Goal: Information Seeking & Learning: Compare options

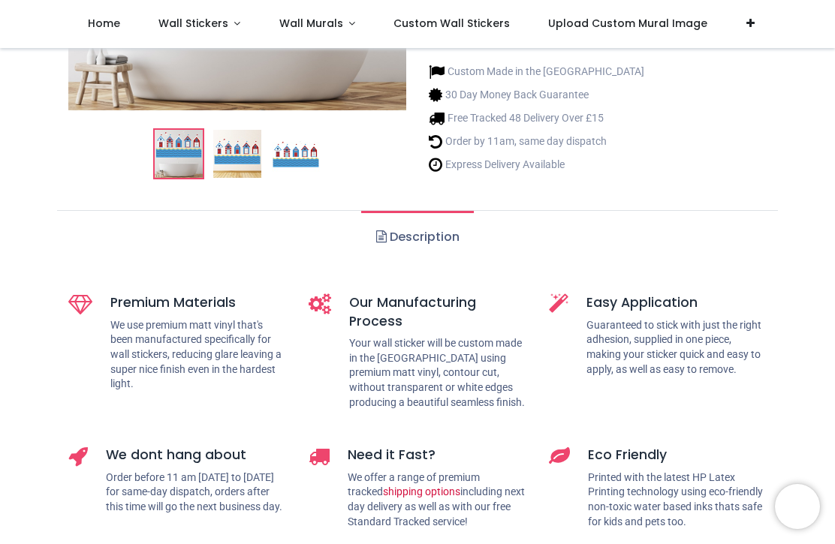
scroll to position [354, 0]
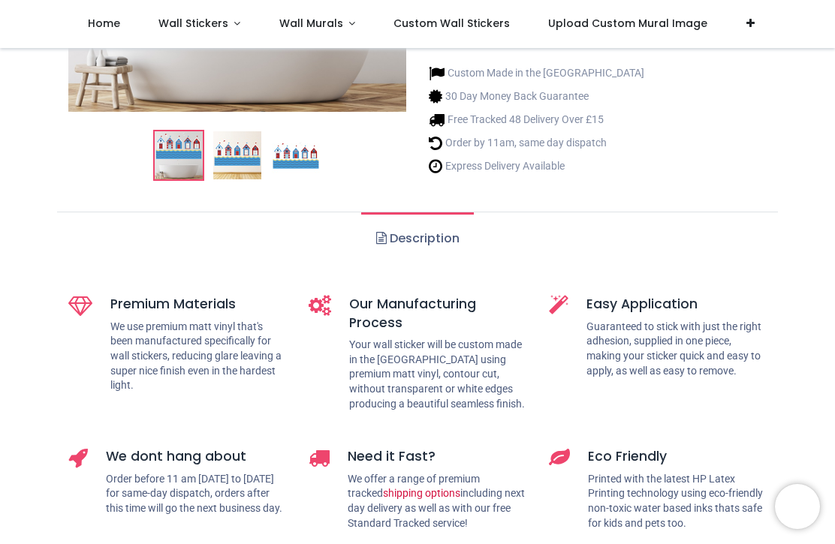
click at [462, 232] on link "Description" at bounding box center [417, 238] width 112 height 53
click at [447, 239] on link "Description" at bounding box center [417, 238] width 112 height 53
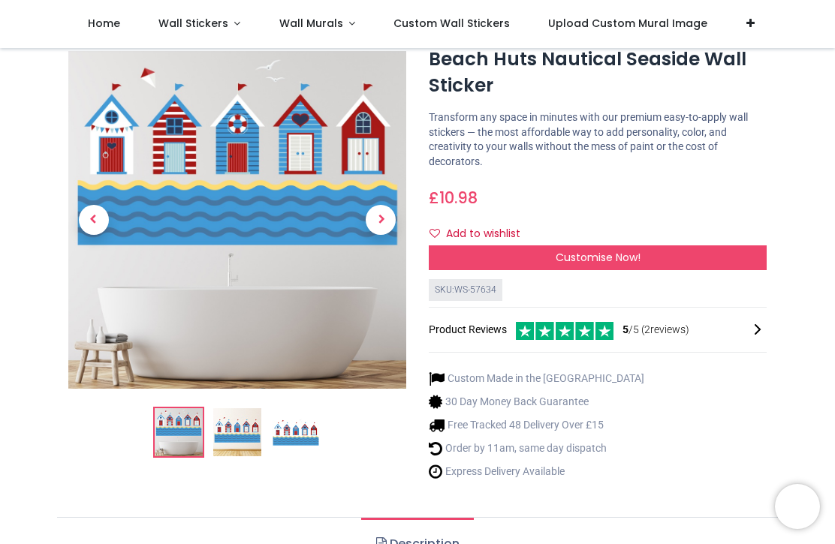
scroll to position [44, 0]
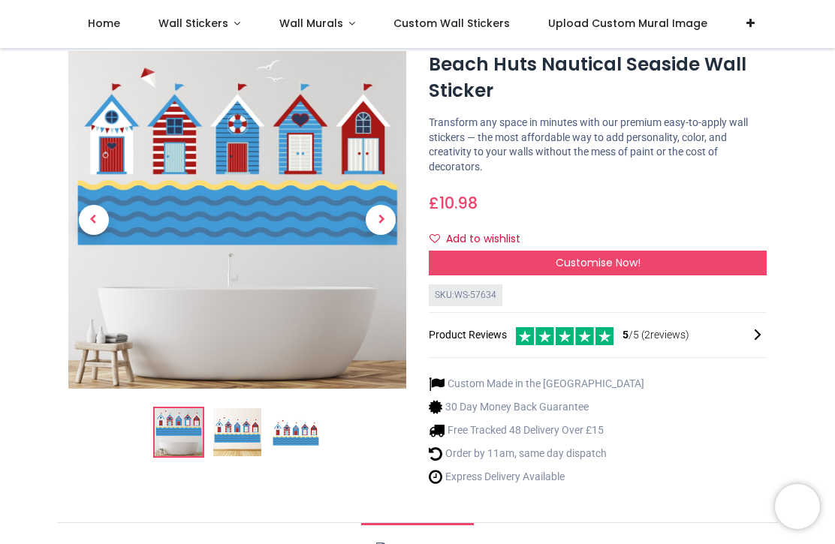
click at [480, 297] on div "SKU: WS-57634" at bounding box center [466, 295] width 74 height 22
click at [474, 298] on div "SKU: WS-57634" at bounding box center [466, 295] width 74 height 22
click at [739, 257] on div "Customise Now!" at bounding box center [598, 264] width 338 height 26
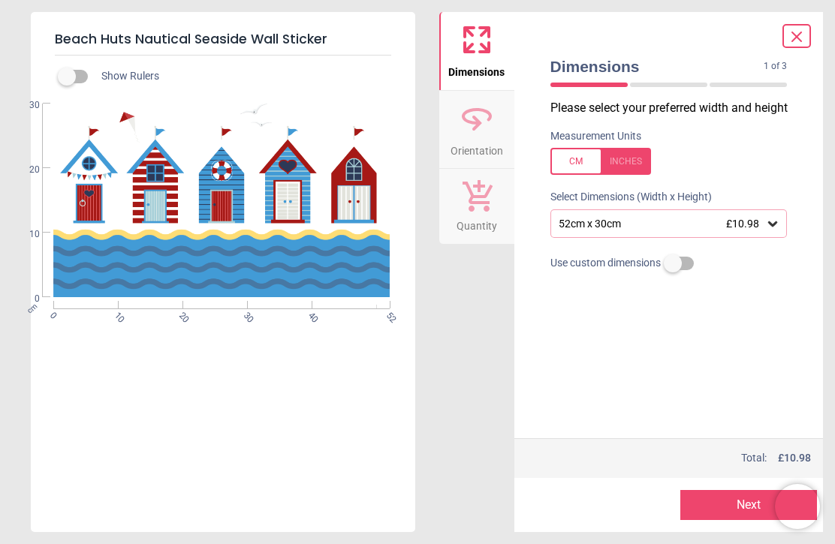
click at [480, 134] on icon at bounding box center [477, 119] width 36 height 36
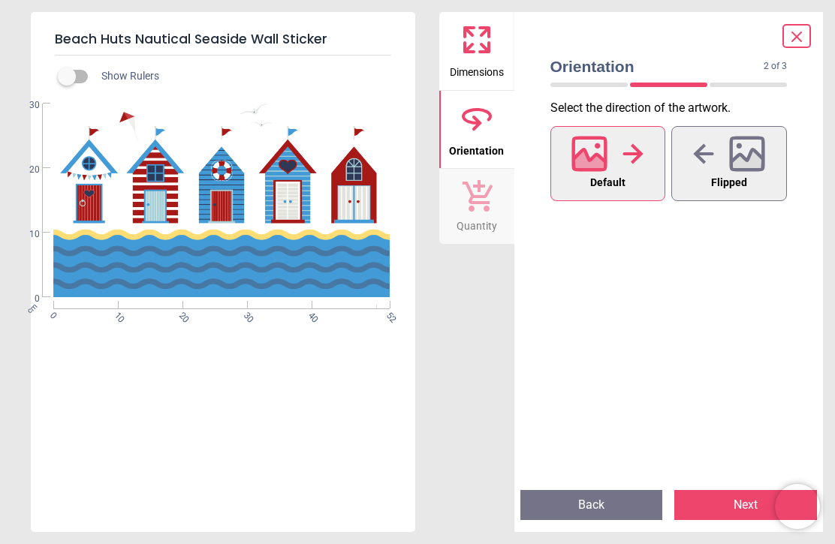
click at [498, 210] on button "Quantity" at bounding box center [476, 206] width 75 height 75
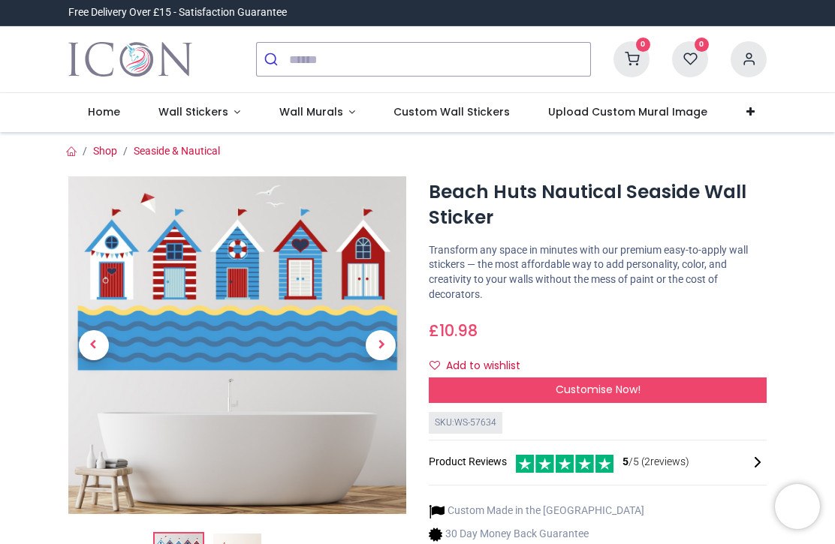
click at [212, 115] on span "Wall Stickers" at bounding box center [193, 111] width 70 height 15
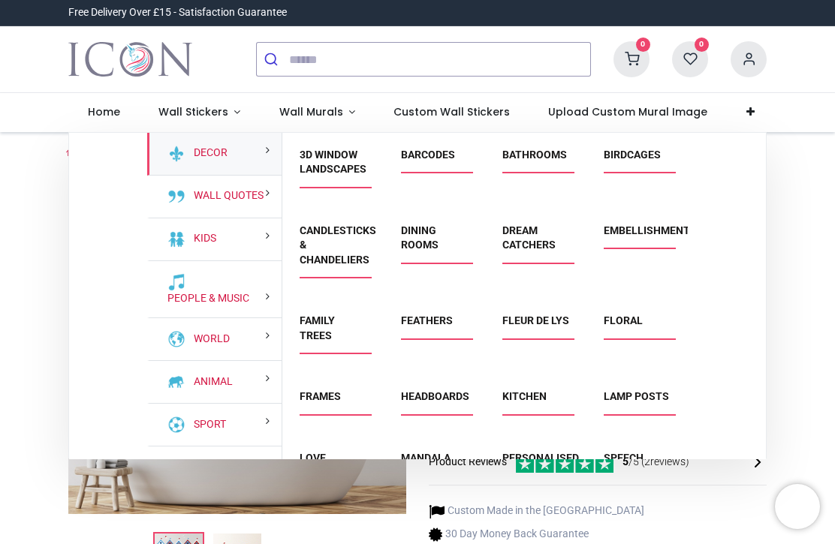
click at [534, 160] on link "Bathrooms" at bounding box center [534, 155] width 65 height 12
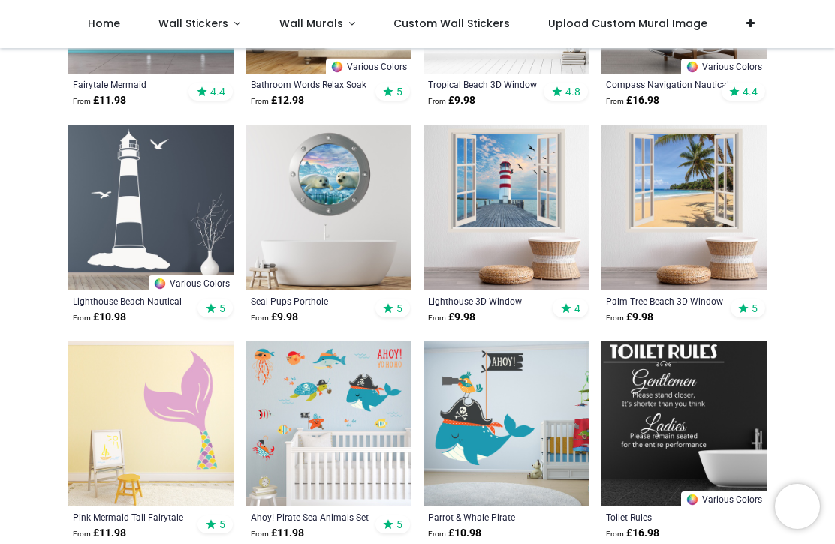
scroll to position [466, 0]
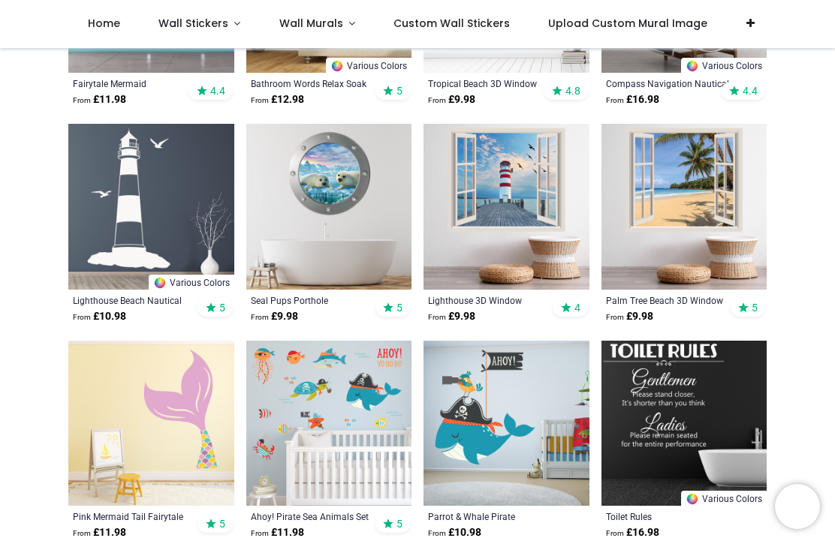
click at [522, 214] on img at bounding box center [506, 207] width 166 height 166
click at [534, 197] on img at bounding box center [506, 207] width 166 height 166
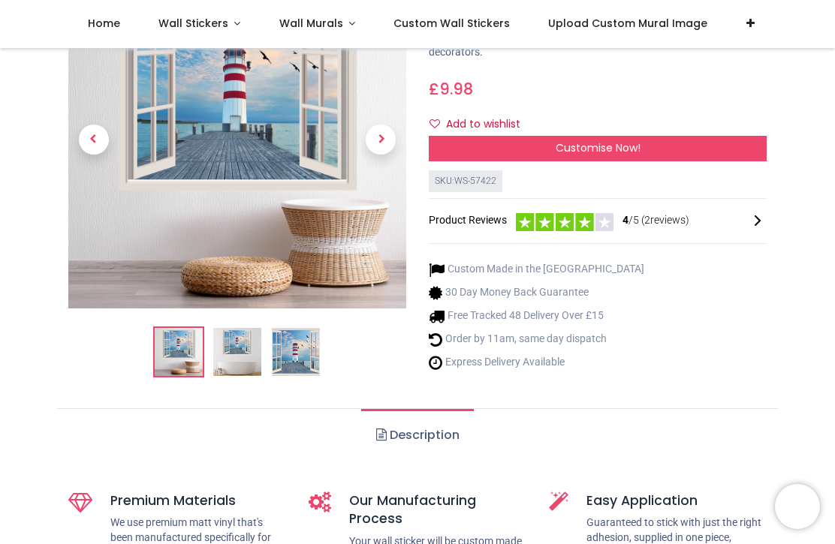
scroll to position [129, 0]
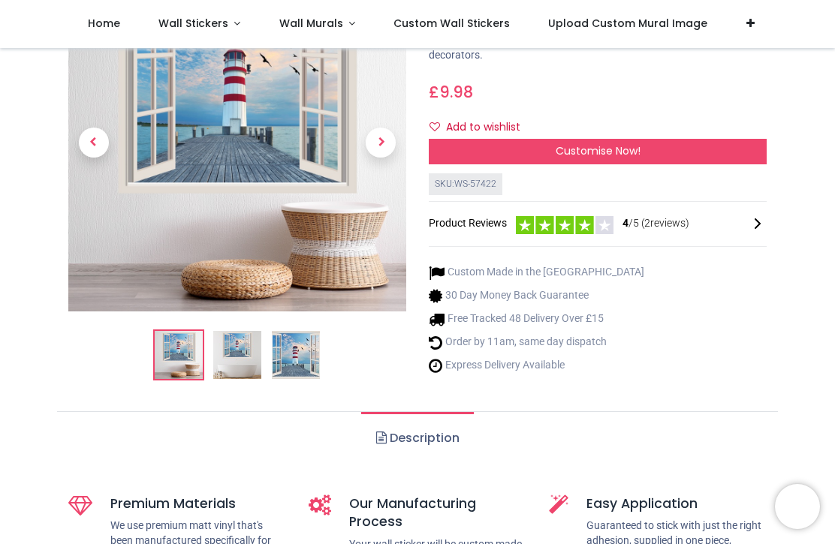
click at [677, 147] on div "Customise Now!" at bounding box center [598, 152] width 338 height 26
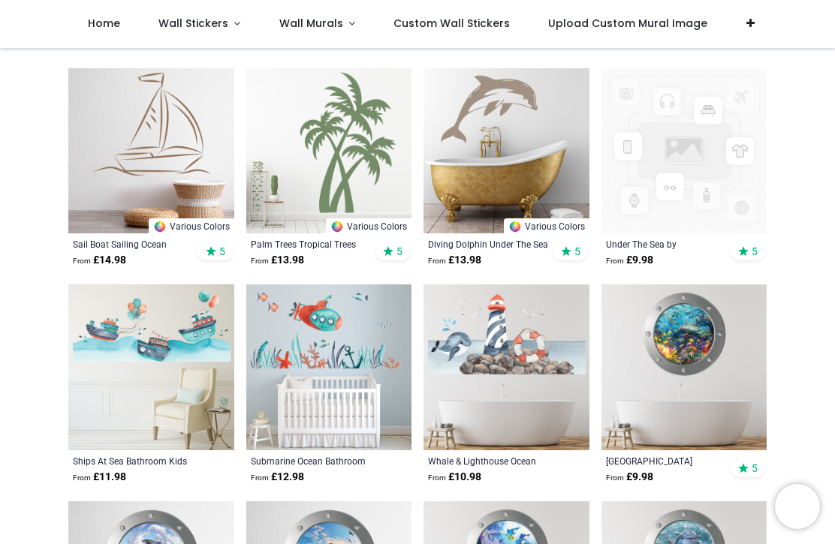
scroll to position [1173, 0]
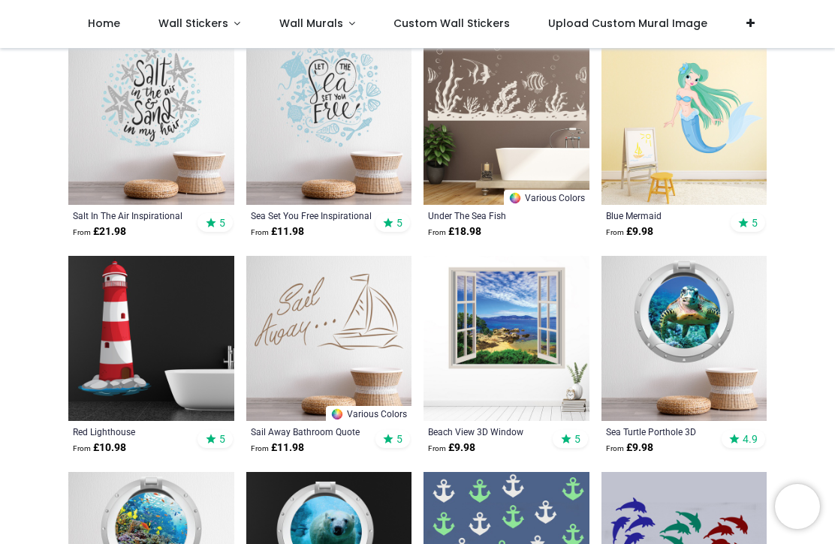
scroll to position [2284, 0]
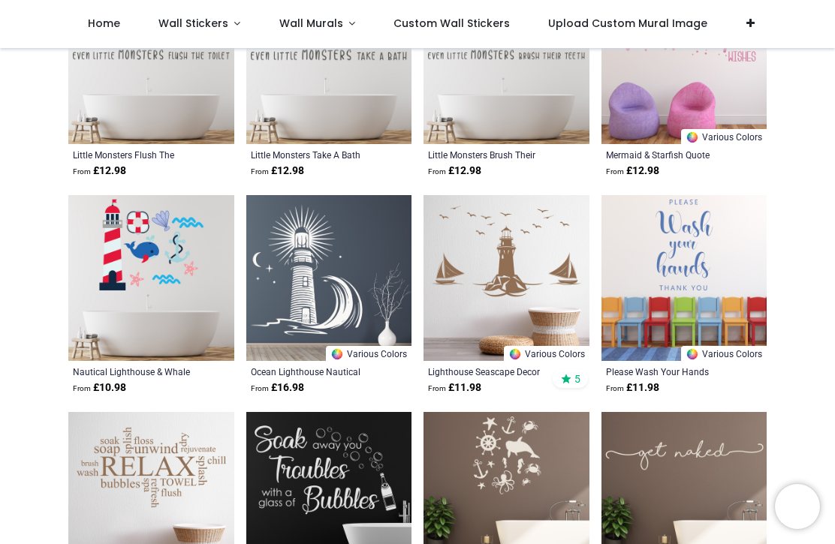
scroll to position [3860, 0]
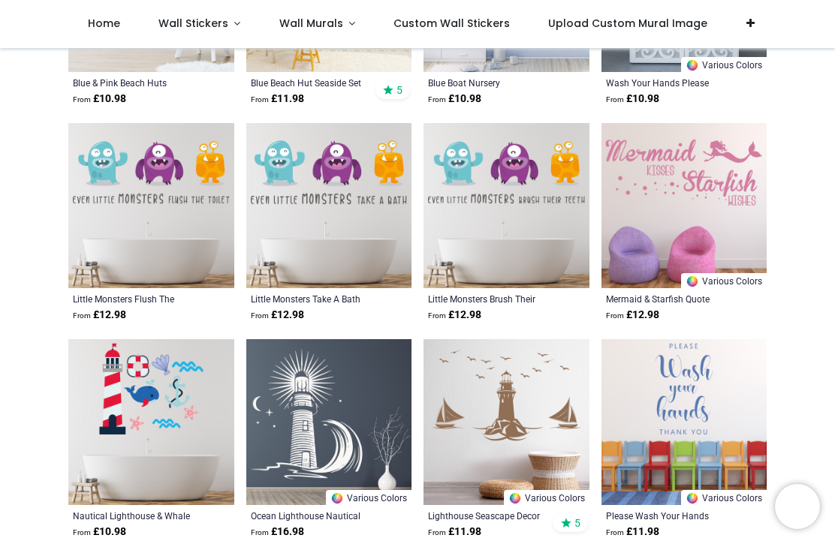
scroll to position [4290, 0]
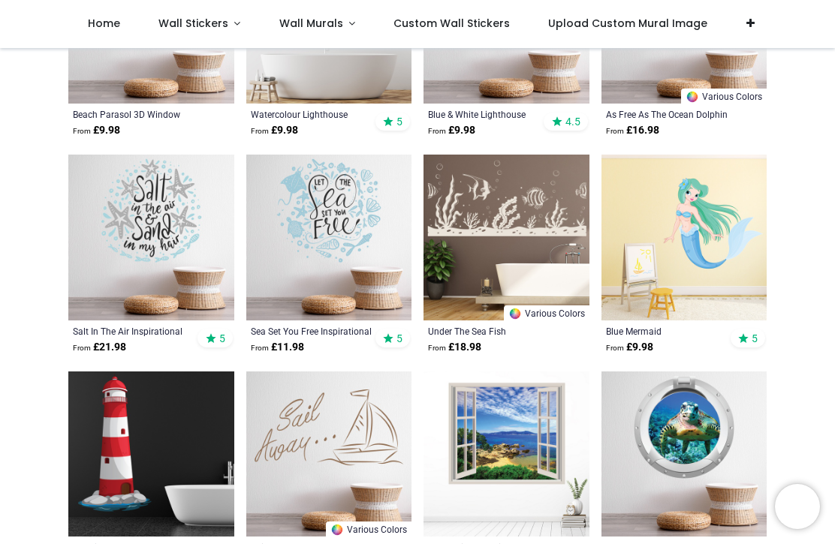
scroll to position [2166, 0]
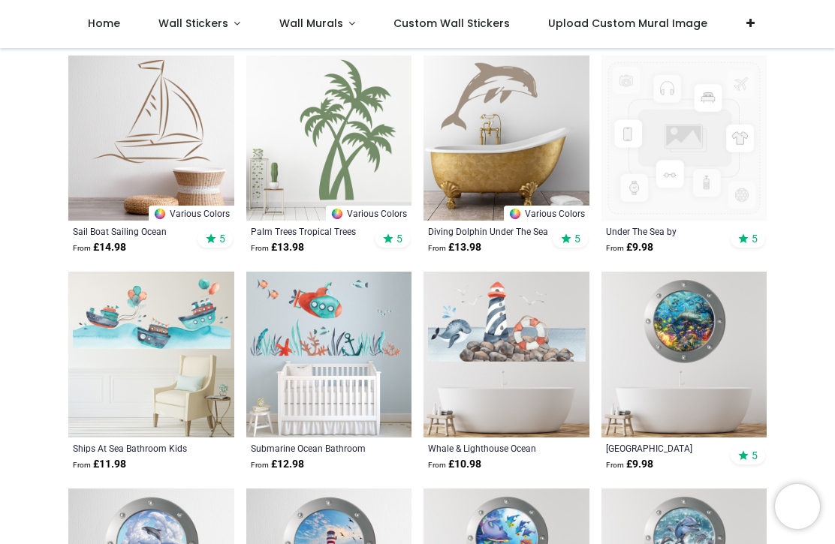
scroll to position [1184, 0]
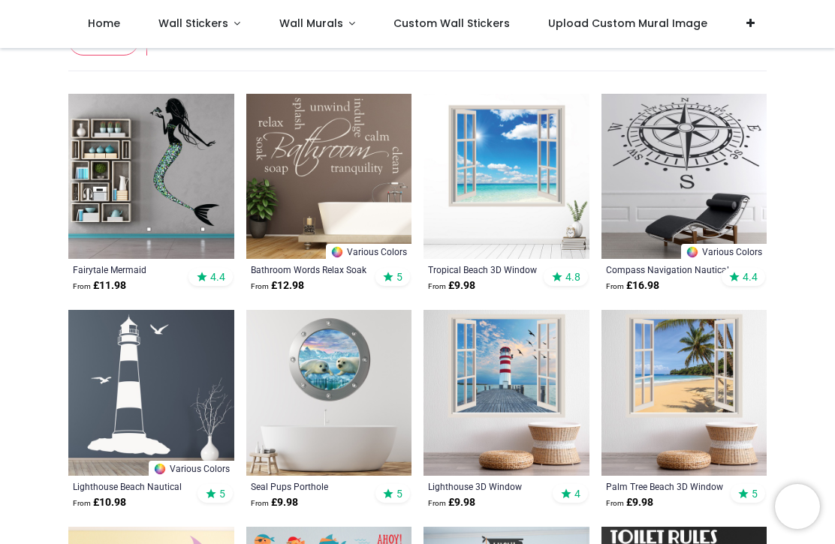
scroll to position [279, 0]
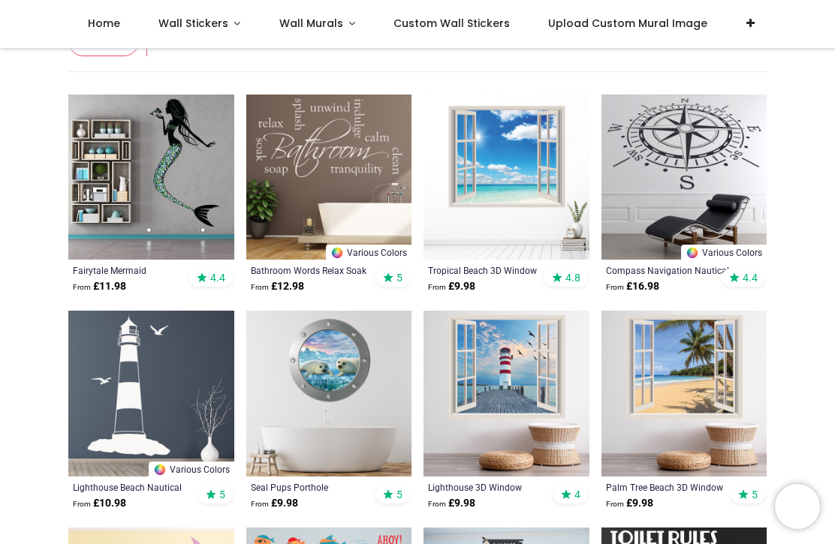
click at [528, 233] on img at bounding box center [506, 178] width 166 height 166
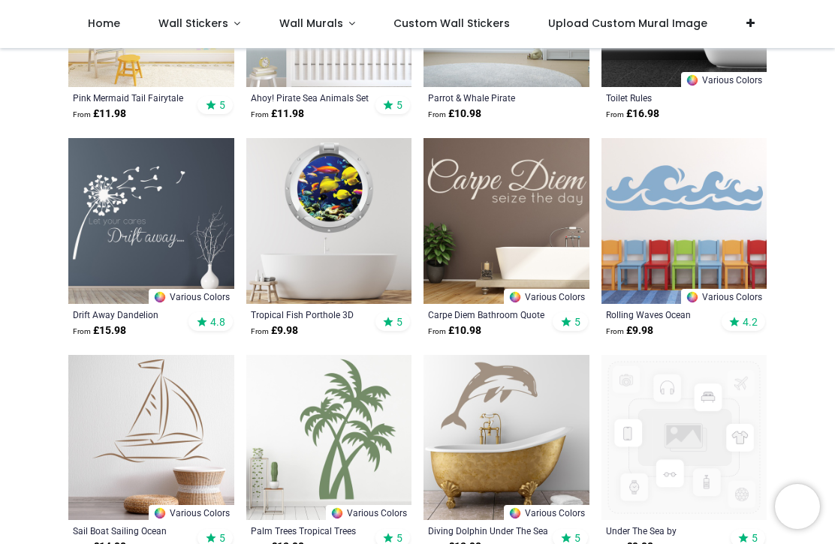
scroll to position [886, 0]
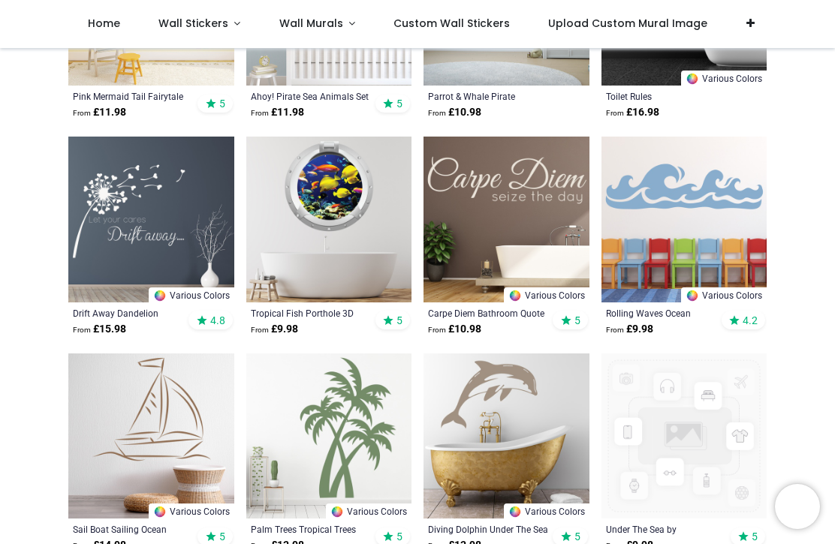
click at [724, 194] on img at bounding box center [684, 220] width 166 height 166
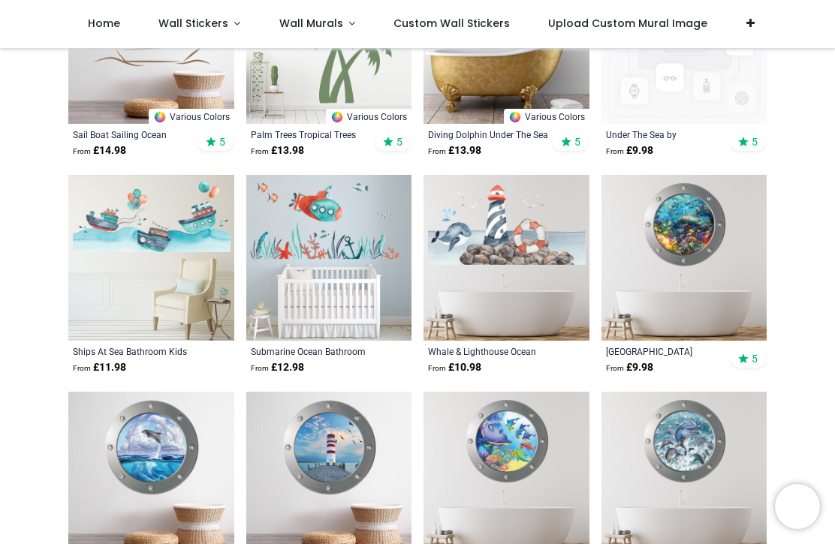
scroll to position [1283, 0]
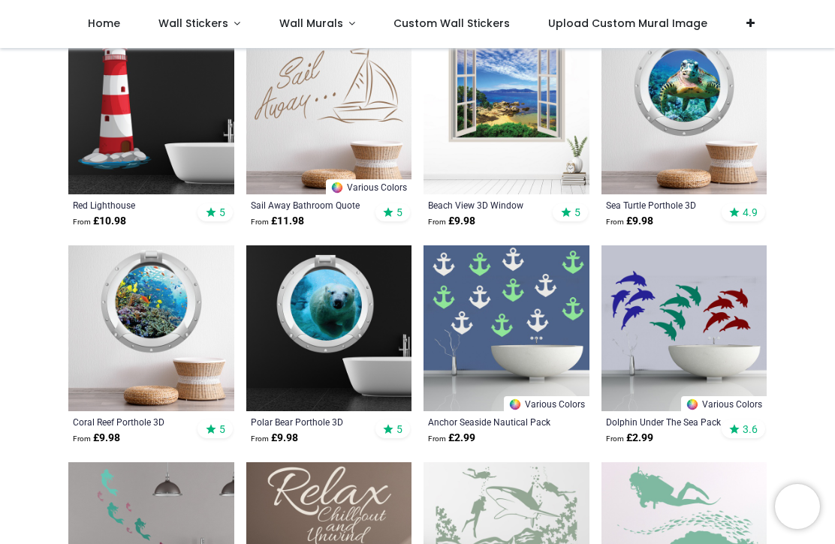
scroll to position [2511, 0]
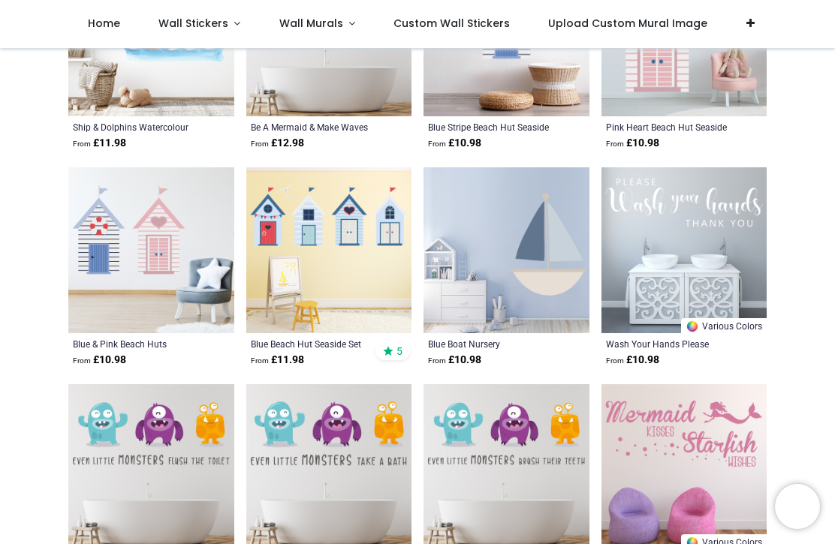
scroll to position [3456, 0]
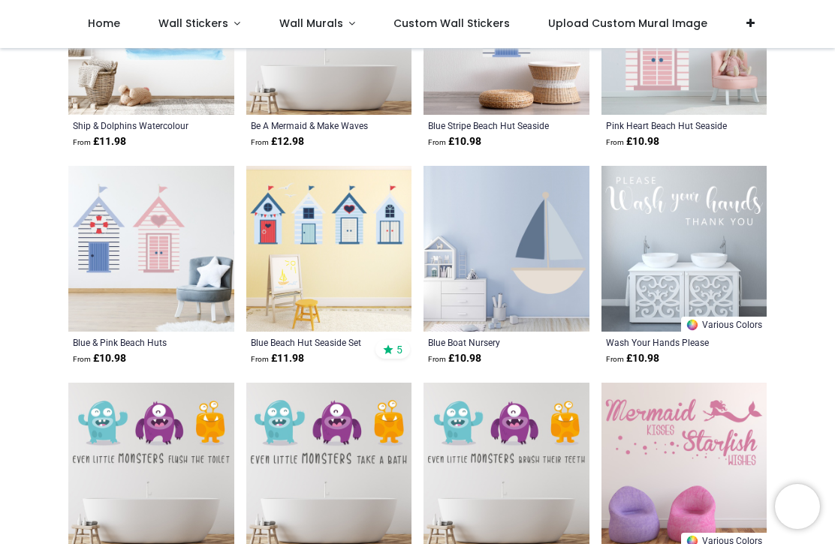
click at [367, 268] on img at bounding box center [329, 249] width 166 height 166
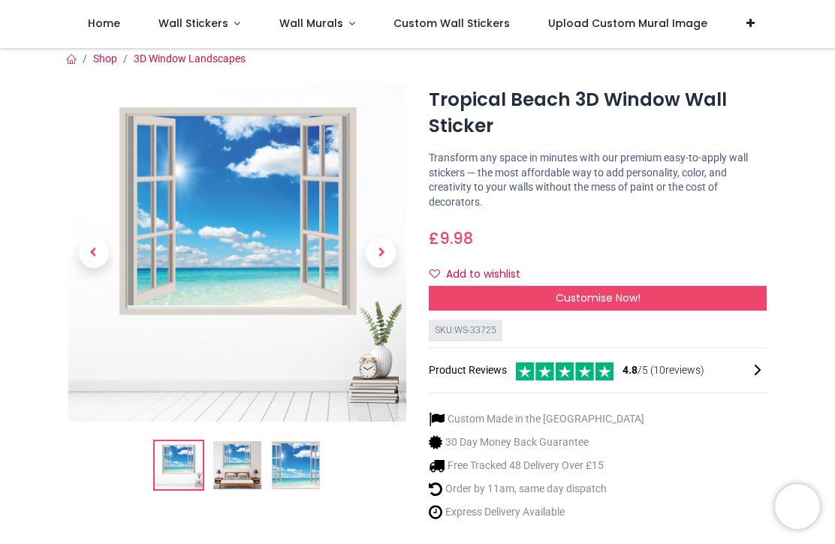
scroll to position [8, 0]
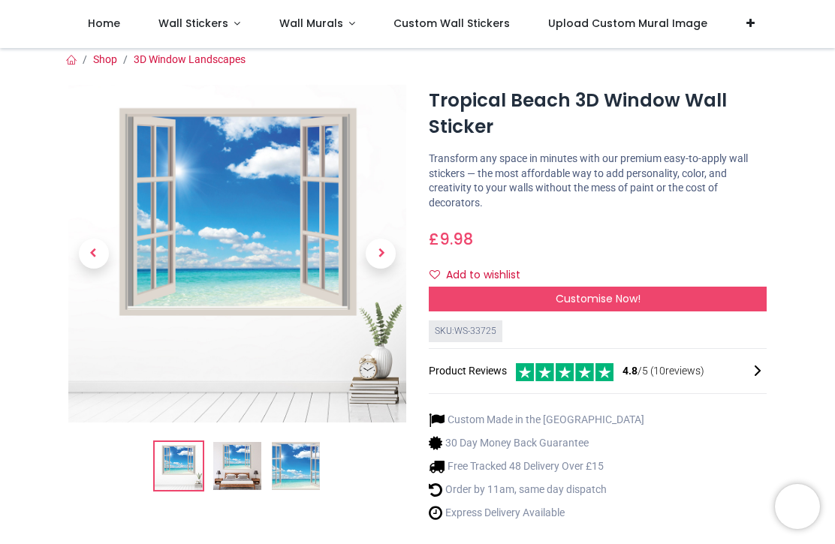
click at [303, 479] on img at bounding box center [296, 466] width 48 height 48
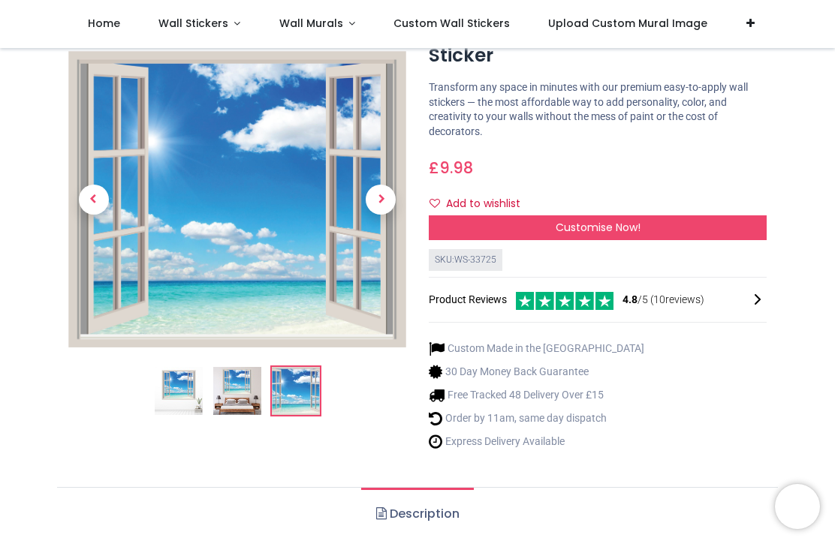
scroll to position [80, 0]
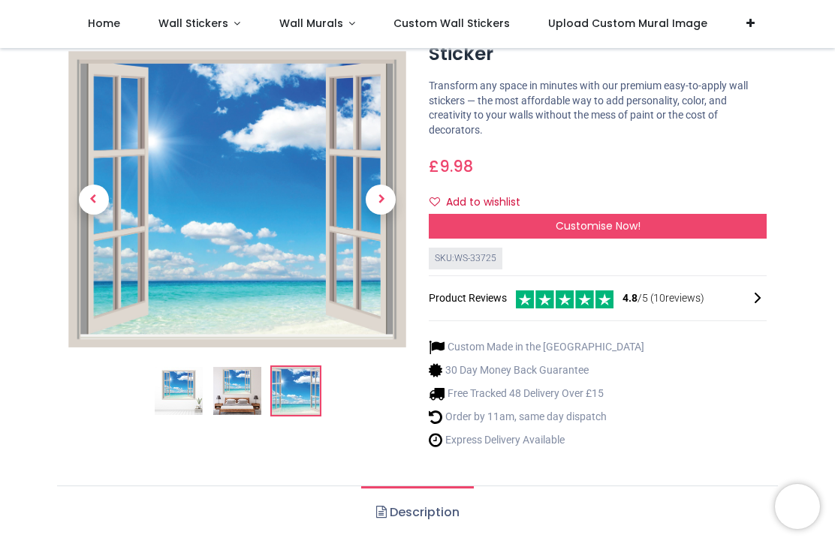
click at [516, 197] on button "Add to wishlist" at bounding box center [481, 203] width 104 height 26
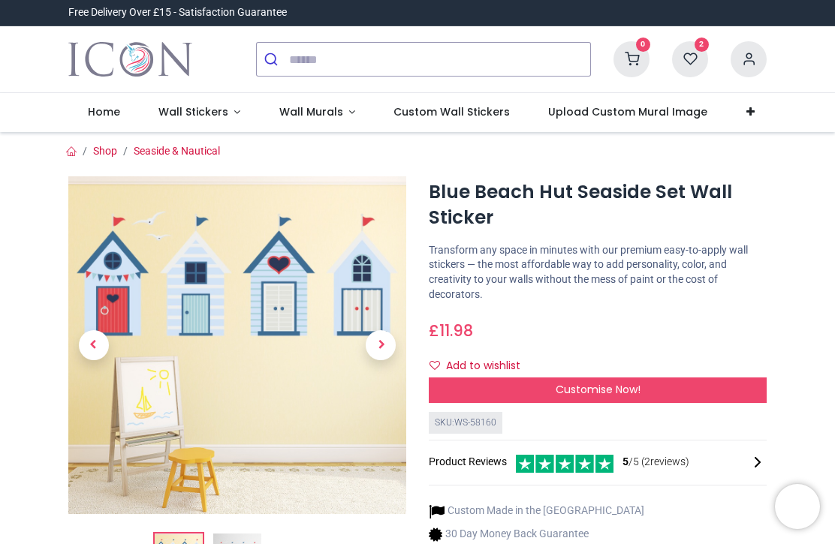
click at [519, 364] on button "Add to wishlist" at bounding box center [481, 367] width 104 height 26
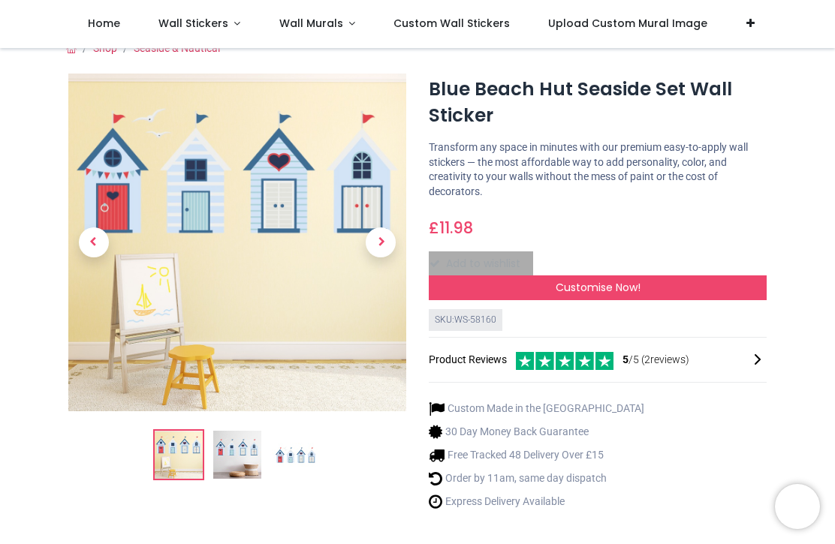
scroll to position [17, 0]
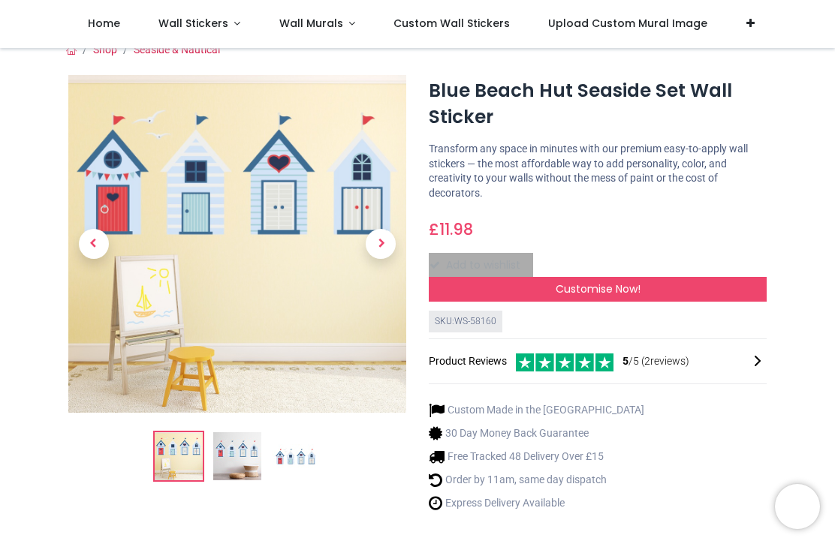
click at [247, 466] on img at bounding box center [237, 456] width 48 height 48
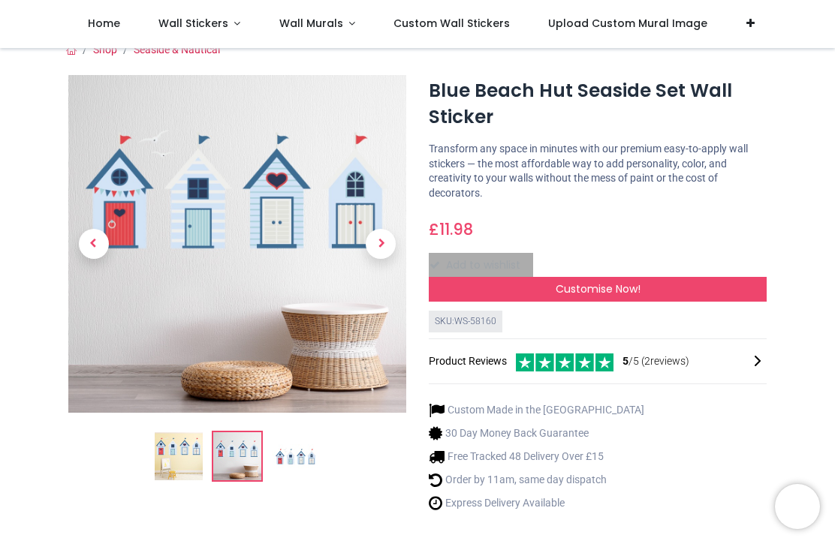
click at [316, 459] on img at bounding box center [296, 456] width 48 height 48
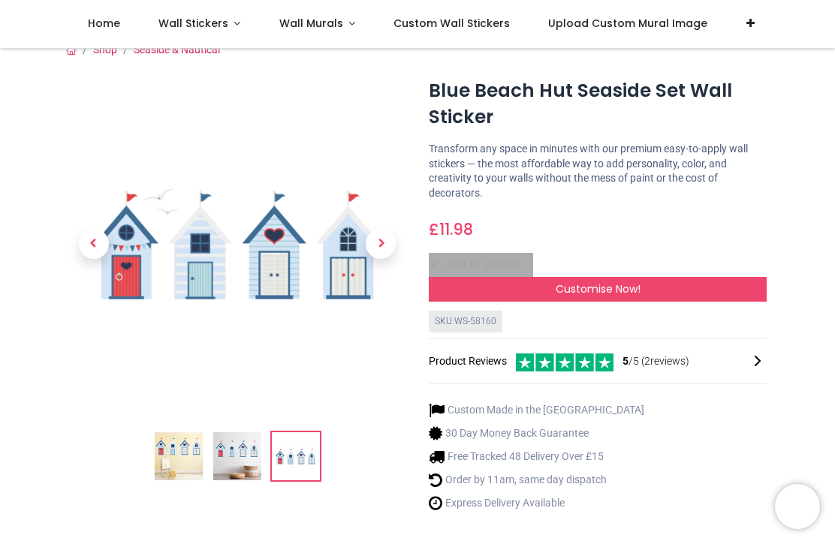
click at [239, 460] on img at bounding box center [237, 456] width 48 height 48
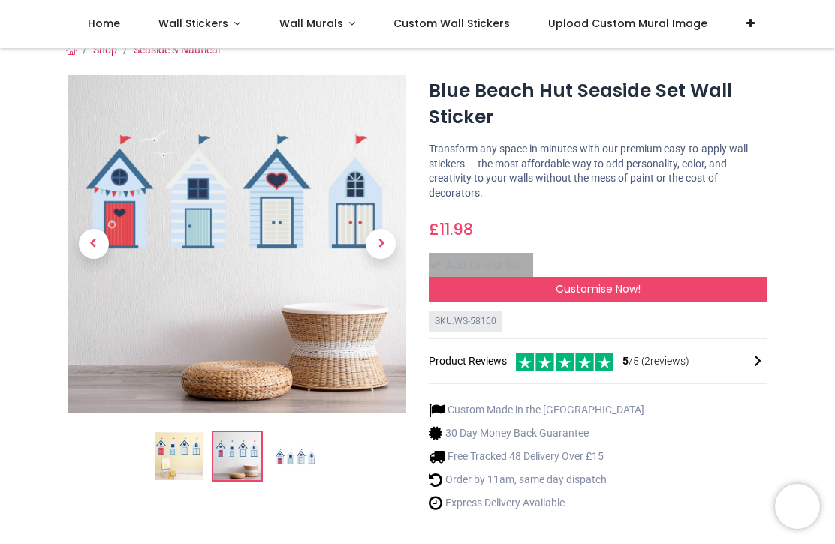
click at [181, 464] on img at bounding box center [179, 456] width 48 height 48
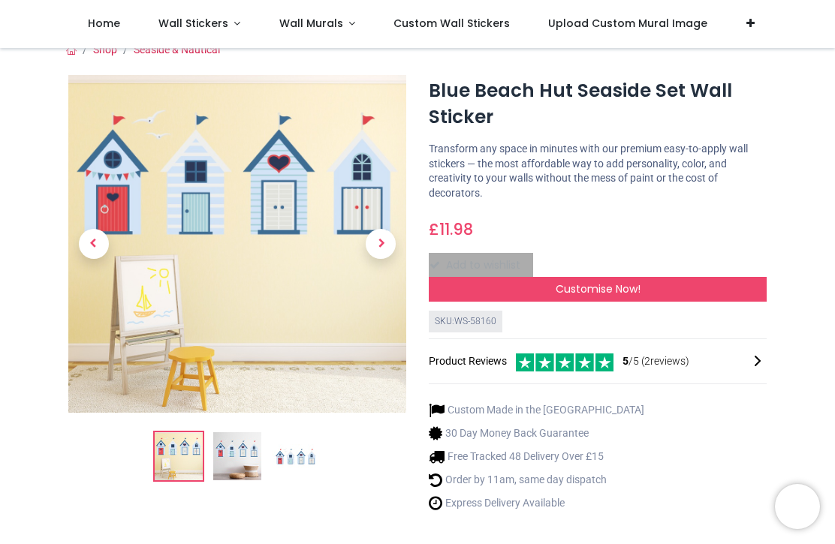
click at [235, 459] on img at bounding box center [237, 456] width 48 height 48
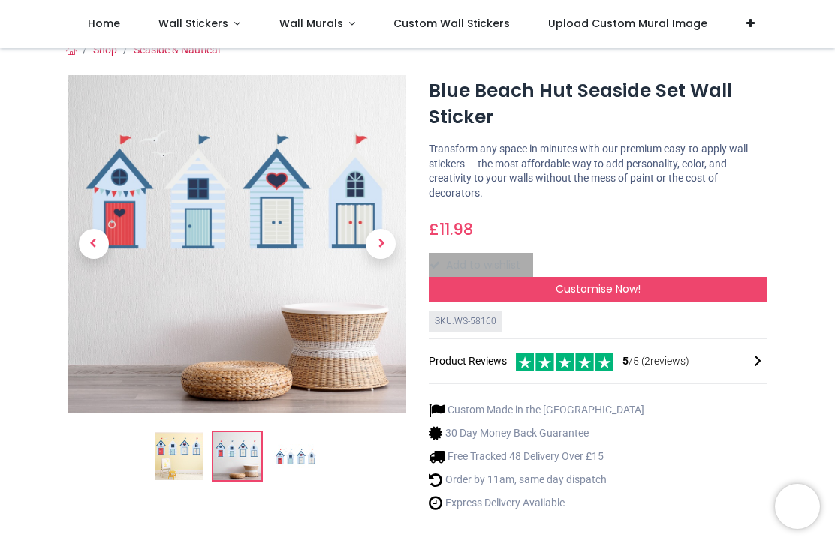
click at [286, 460] on img at bounding box center [296, 456] width 48 height 48
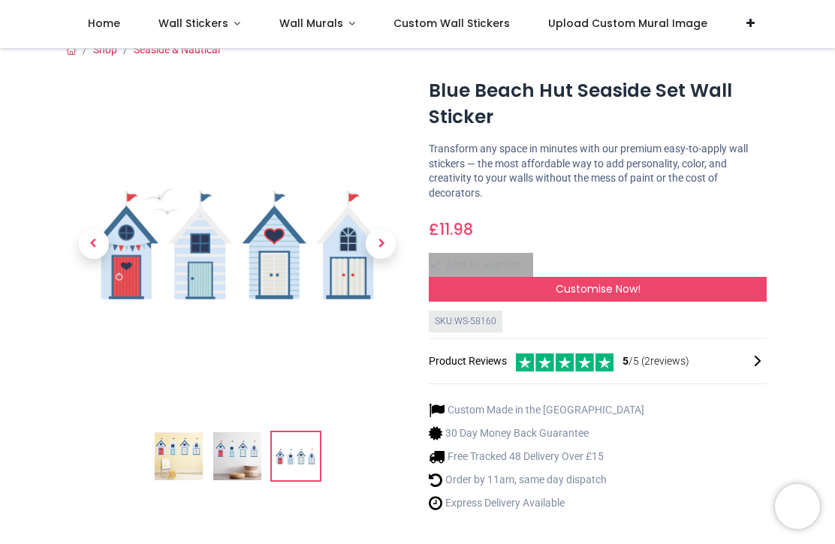
click at [230, 471] on img at bounding box center [237, 456] width 48 height 48
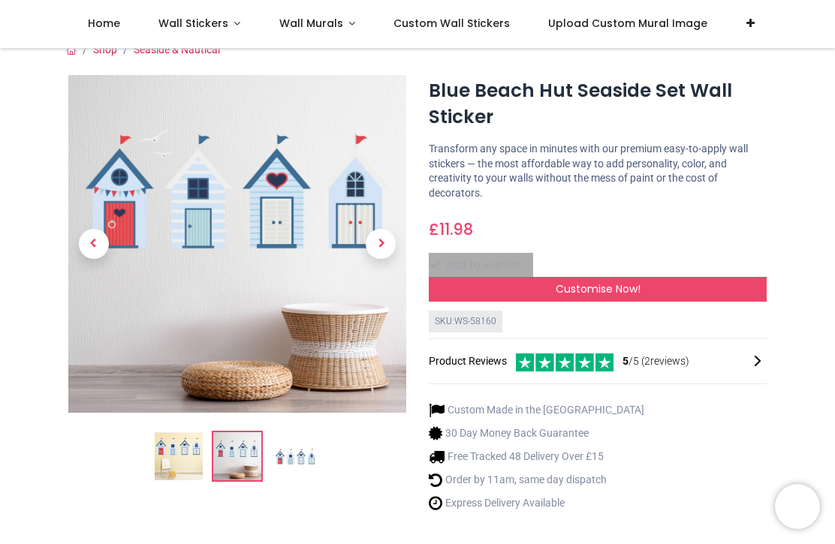
click at [182, 468] on img at bounding box center [179, 456] width 48 height 48
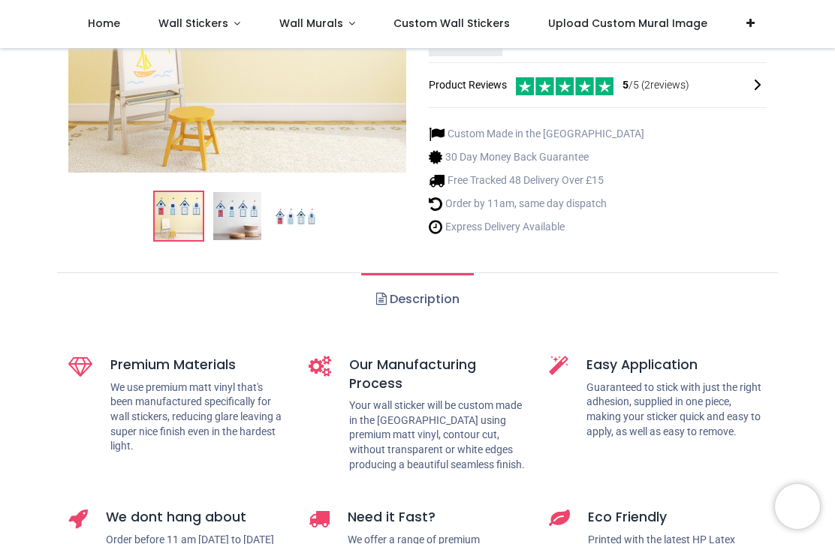
scroll to position [294, 0]
click at [443, 301] on link "Description" at bounding box center [417, 298] width 112 height 53
click at [447, 299] on link "Description" at bounding box center [417, 298] width 112 height 53
click at [394, 306] on link "Description" at bounding box center [417, 298] width 112 height 53
click at [391, 289] on link "Description" at bounding box center [417, 298] width 112 height 53
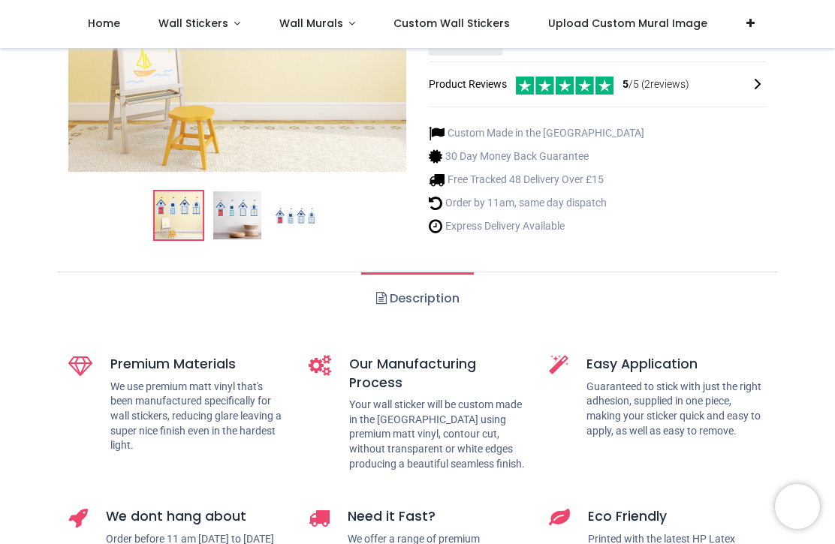
click at [459, 301] on link "Description" at bounding box center [417, 298] width 112 height 53
click at [447, 273] on link "Description" at bounding box center [417, 298] width 112 height 53
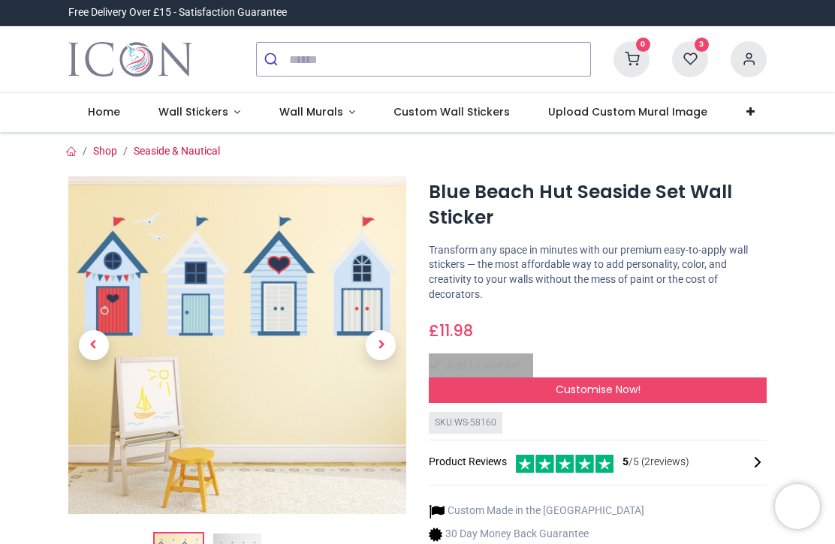
scroll to position [0, 0]
click at [468, 107] on span "Custom Wall Stickers" at bounding box center [451, 111] width 116 height 15
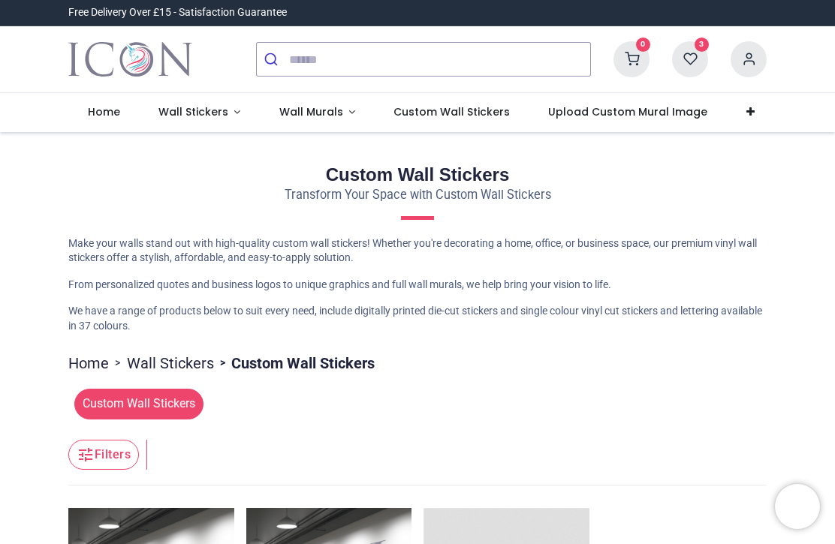
click at [319, 116] on span "Wall Murals" at bounding box center [311, 111] width 64 height 15
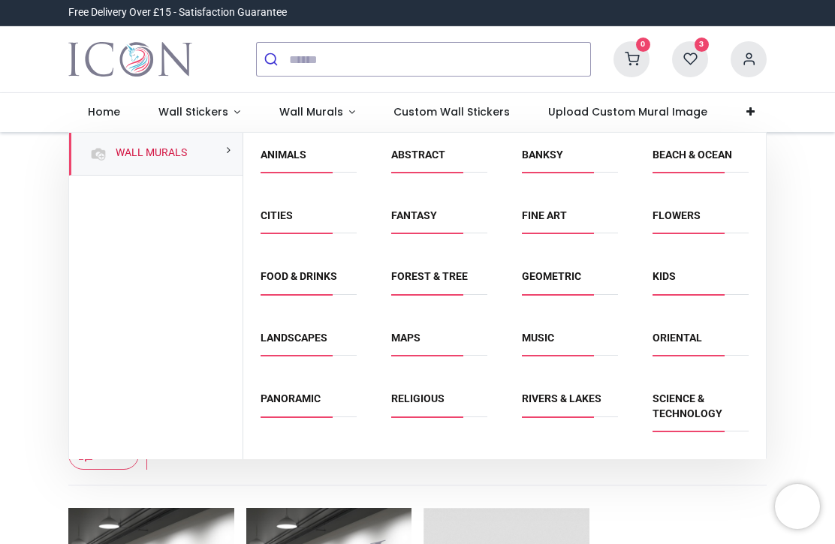
click at [720, 152] on link "Beach & Ocean" at bounding box center [692, 155] width 80 height 12
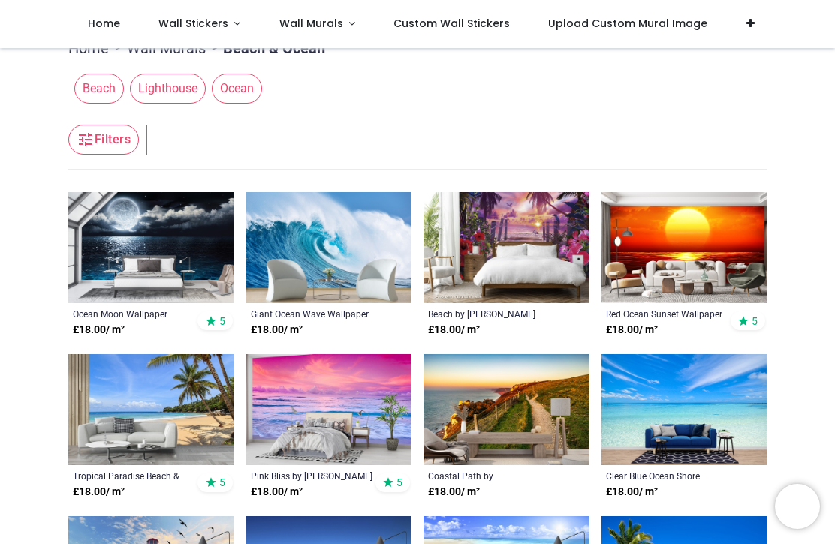
scroll to position [182, 0]
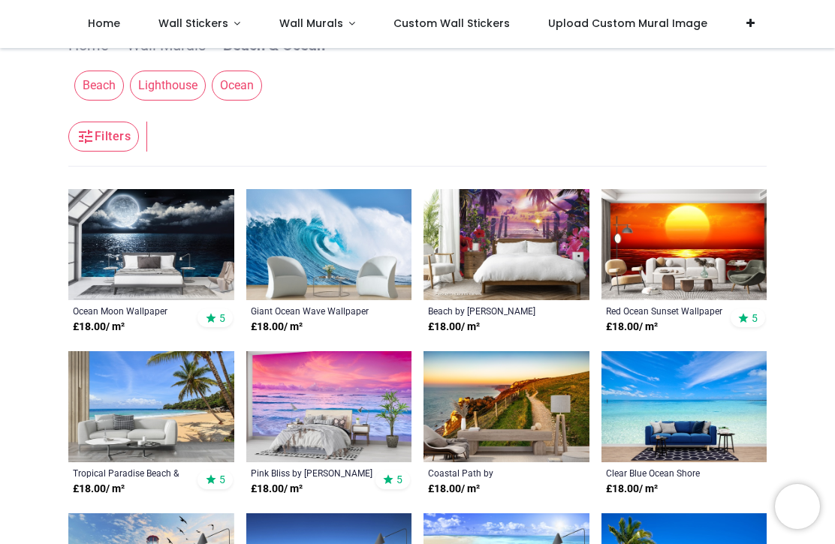
click at [186, 22] on span "Wall Stickers" at bounding box center [193, 23] width 70 height 15
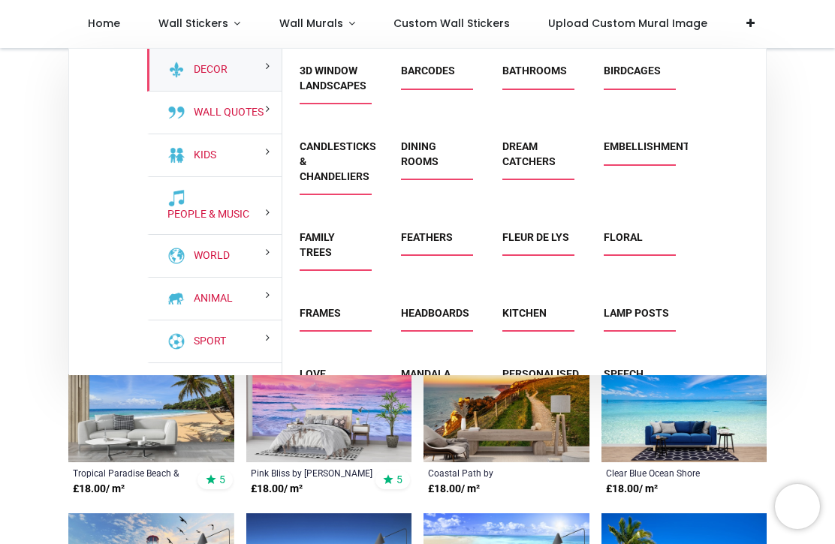
click at [554, 91] on li "Bathrooms" at bounding box center [535, 78] width 79 height 34
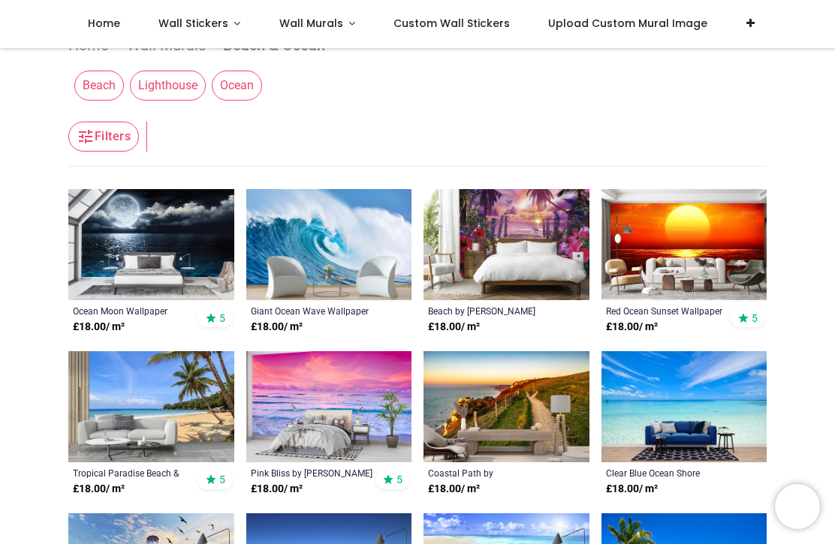
click at [209, 26] on span "Wall Stickers" at bounding box center [193, 23] width 70 height 15
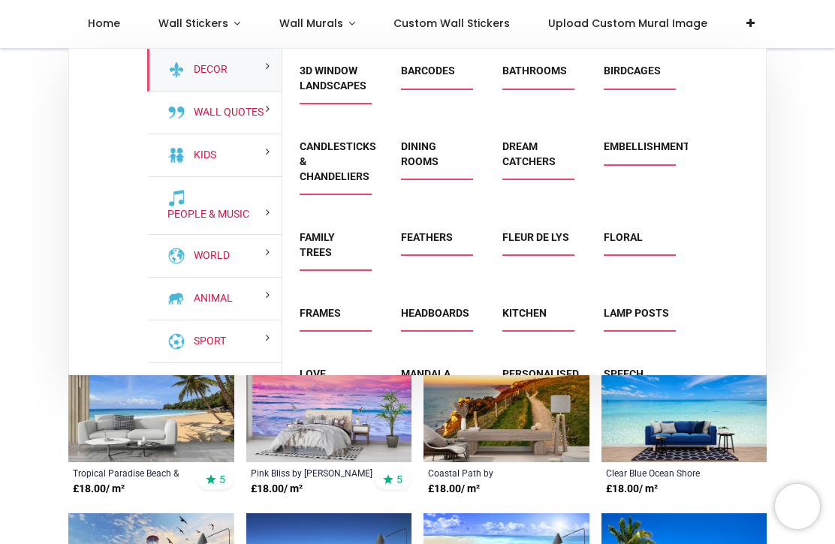
click at [561, 75] on link "Bathrooms" at bounding box center [534, 71] width 65 height 12
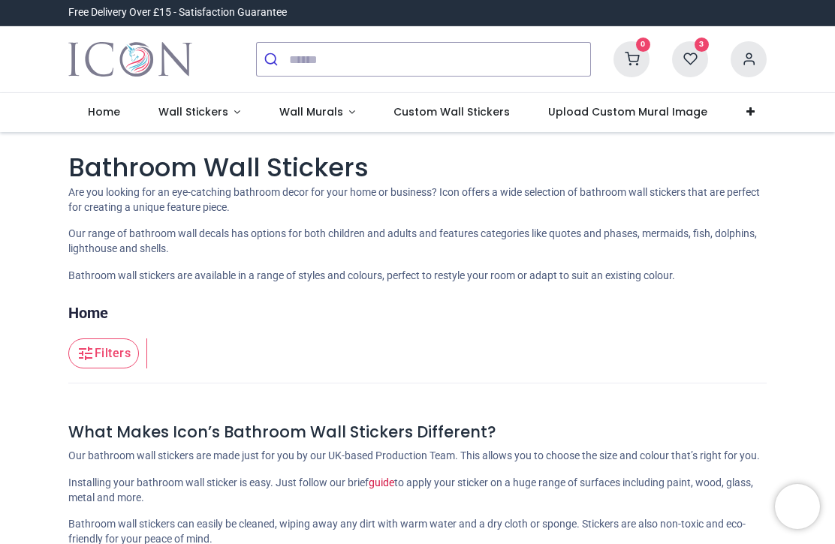
scroll to position [295, 0]
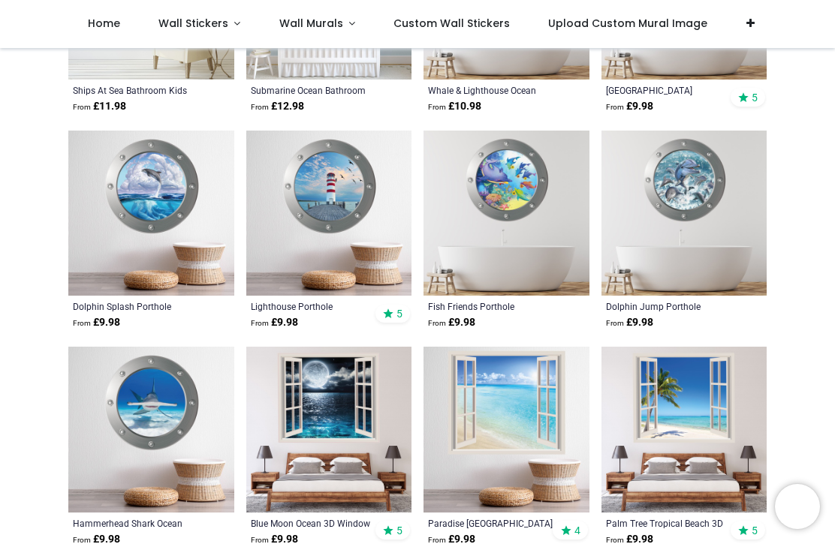
scroll to position [1543, 0]
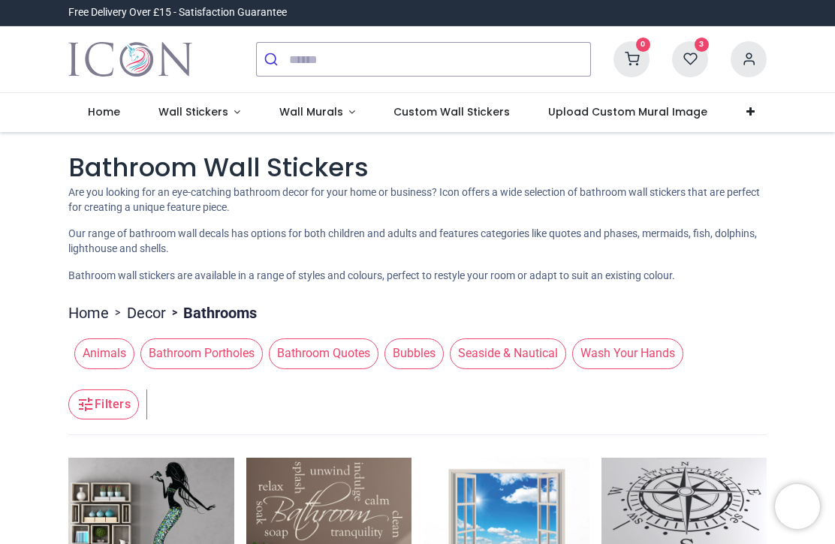
click at [703, 56] on icon at bounding box center [690, 59] width 36 height 36
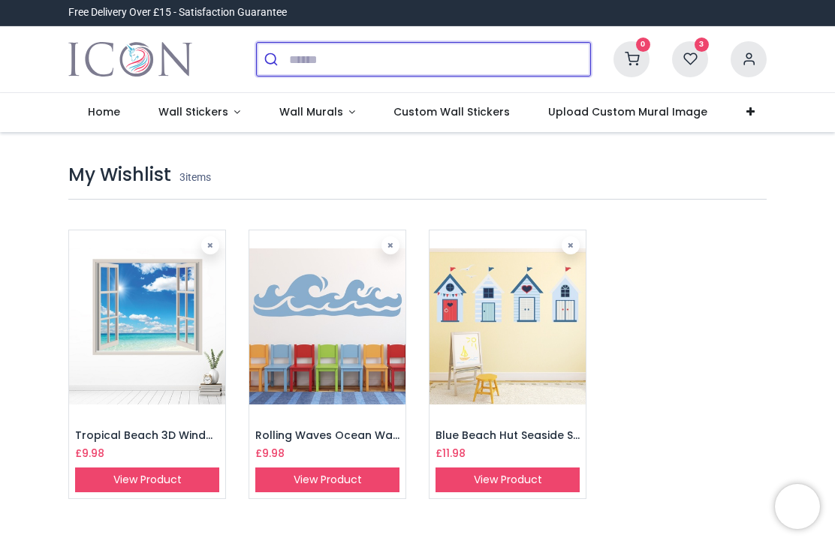
click at [321, 59] on input "search" at bounding box center [439, 59] width 301 height 33
click at [309, 59] on input "search" at bounding box center [439, 59] width 301 height 33
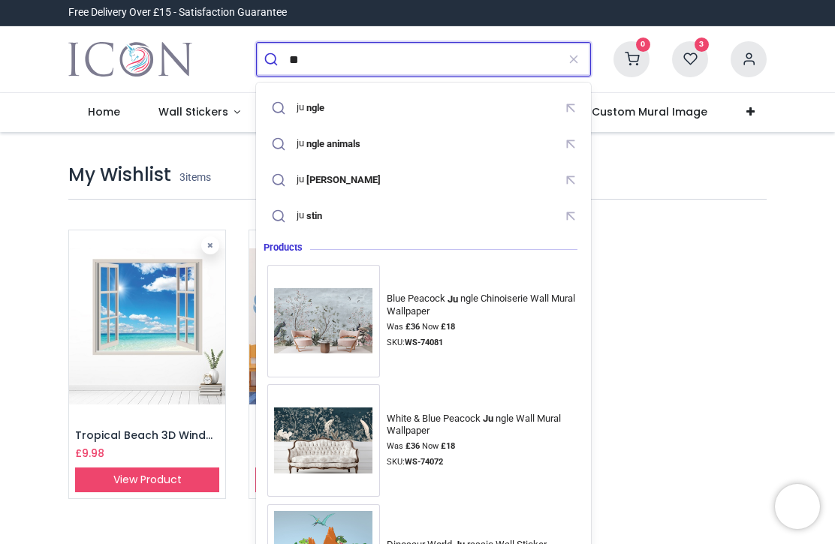
type input "*"
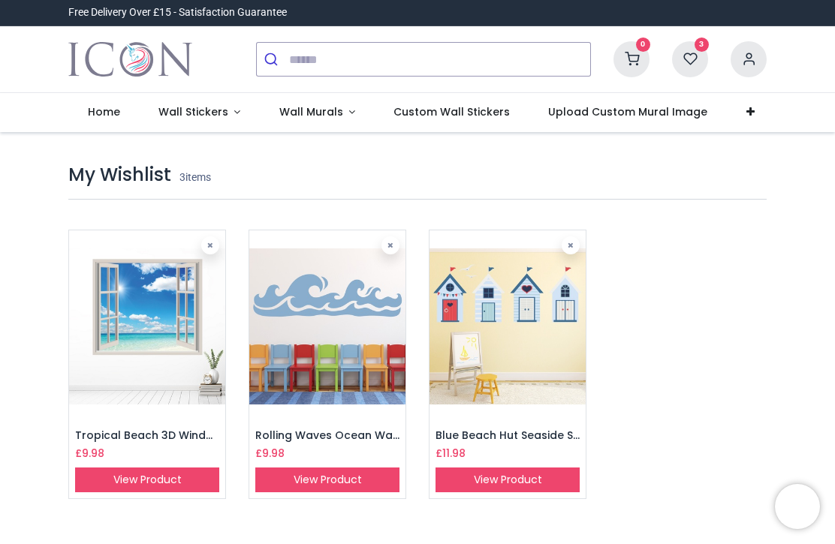
click at [219, 110] on span "Wall Stickers" at bounding box center [193, 111] width 70 height 15
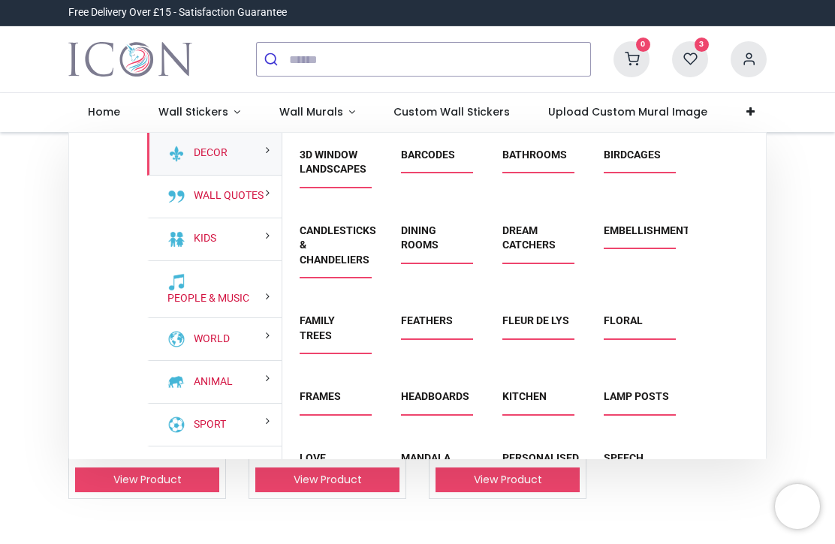
click at [549, 158] on link "Bathrooms" at bounding box center [534, 155] width 65 height 12
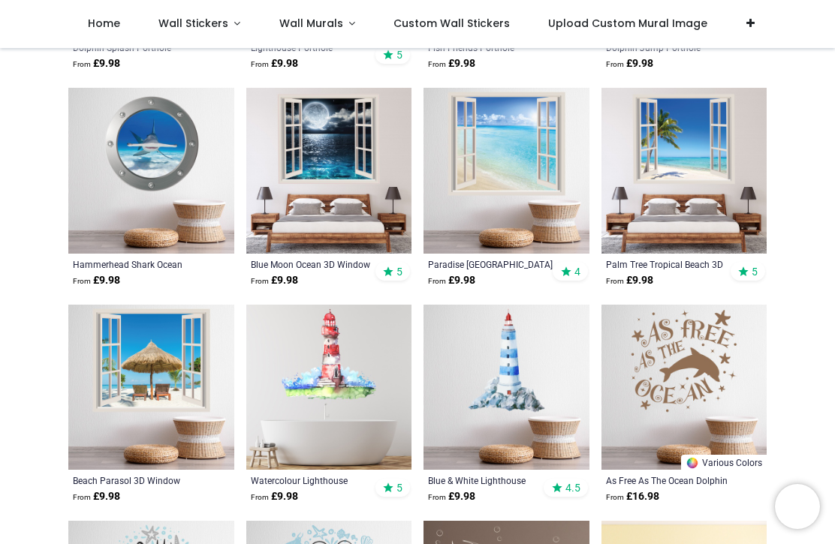
scroll to position [1803, 0]
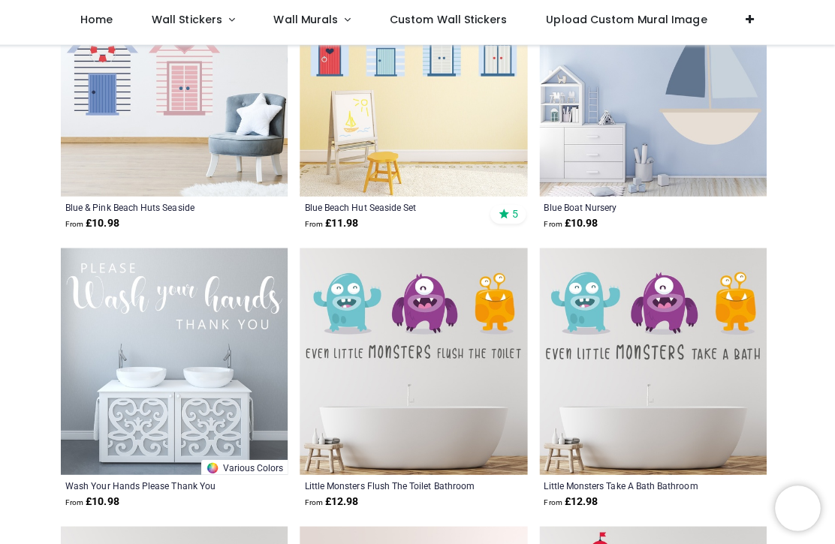
scroll to position [5878, 0]
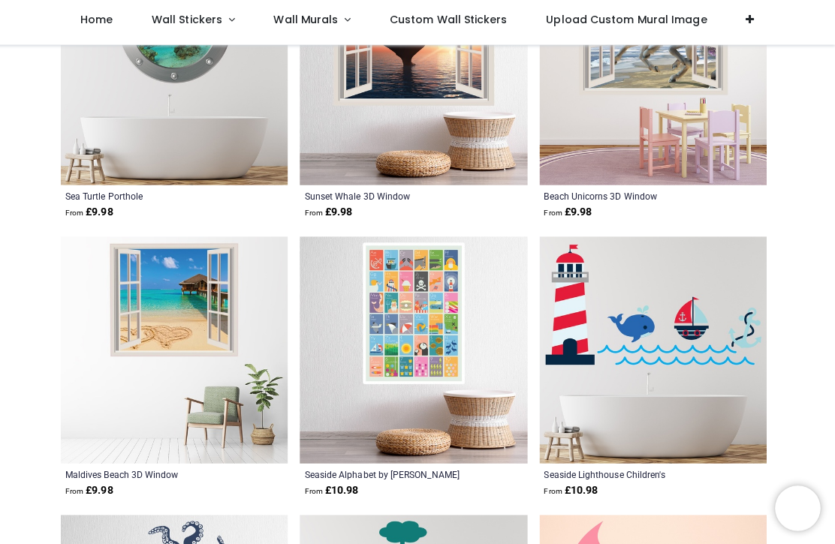
scroll to position [8684, 0]
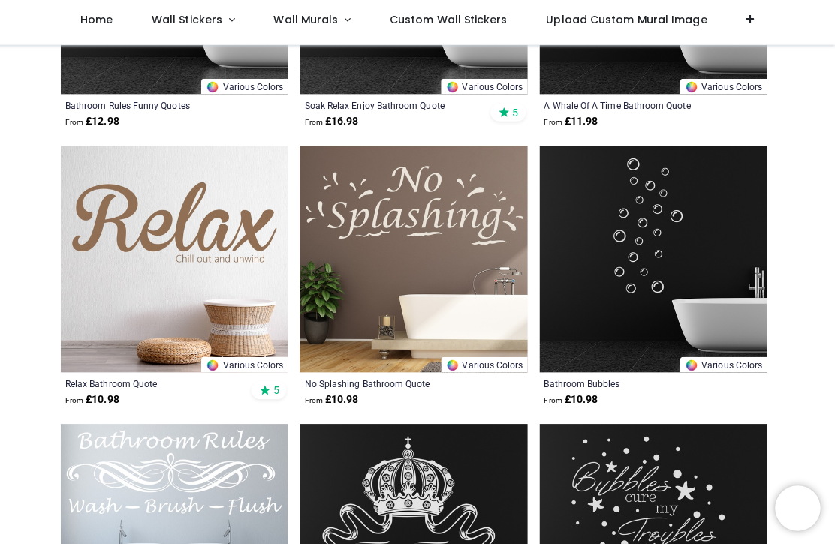
scroll to position [11257, 0]
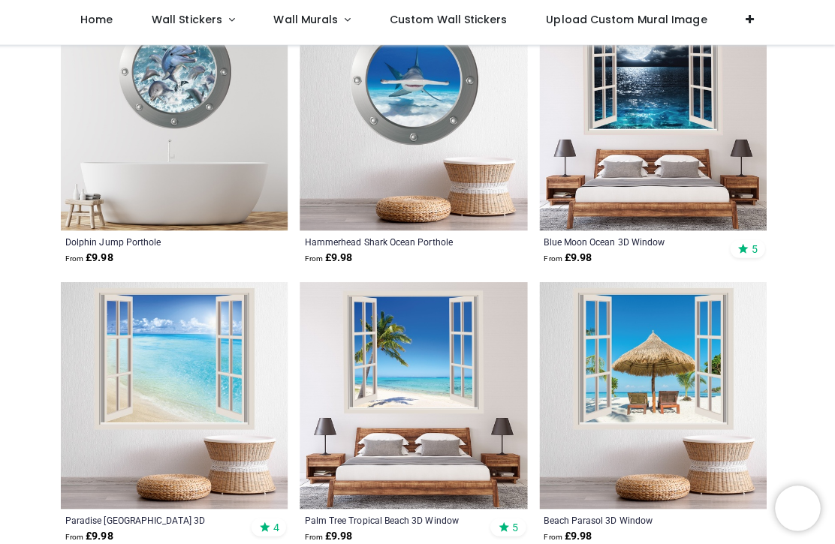
scroll to position [2845, 0]
